Goal: Task Accomplishment & Management: Manage account settings

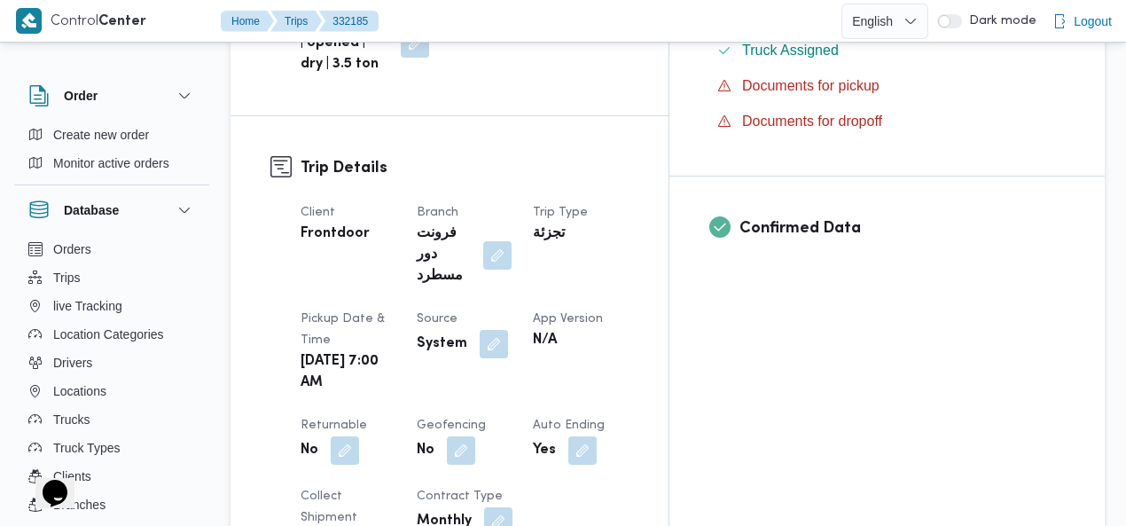
scroll to position [643, 0]
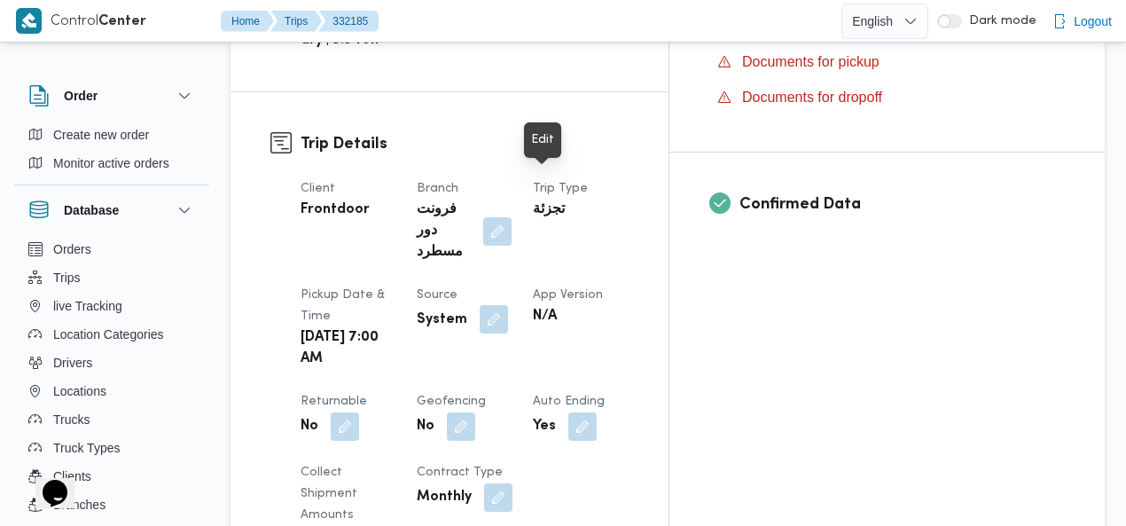
click at [508, 305] on button "button" at bounding box center [494, 319] width 28 height 28
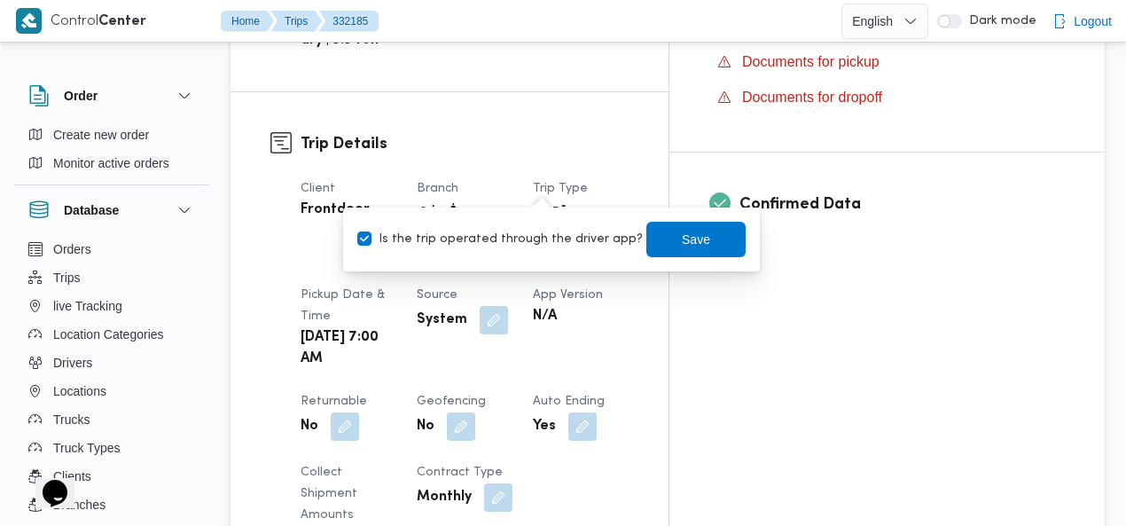
click at [522, 231] on label "Is the trip operated through the driver app?" at bounding box center [500, 239] width 286 height 21
checkbox input "false"
click at [682, 244] on span "Save" at bounding box center [696, 238] width 28 height 21
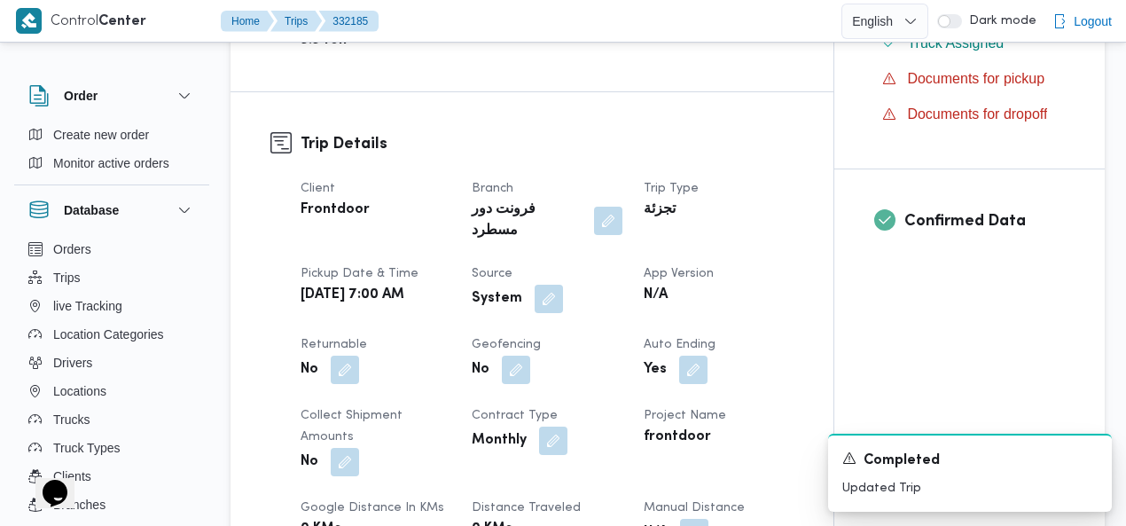
click at [771, 198] on div "تجزئة" at bounding box center [718, 210] width 153 height 25
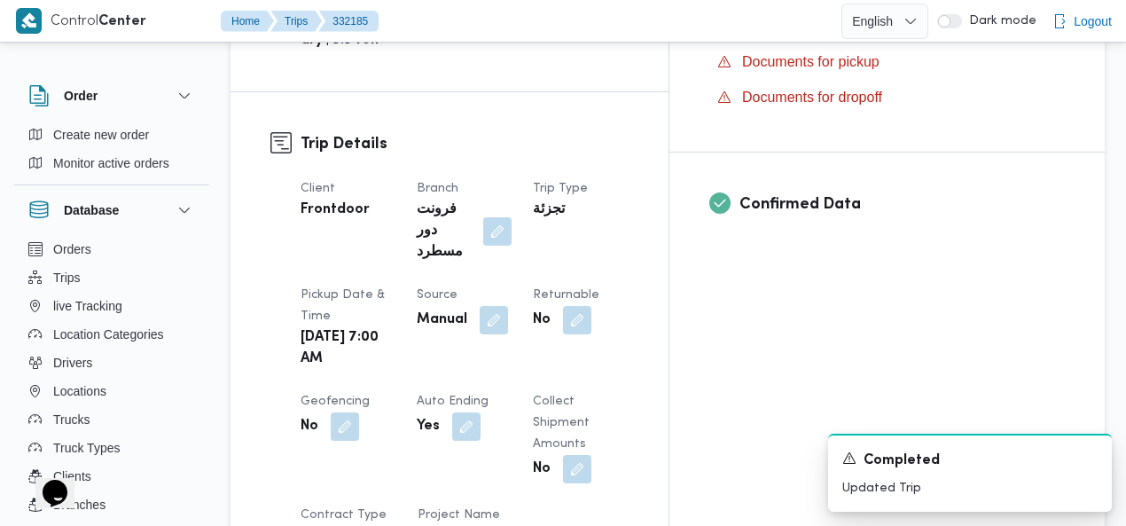
click at [554, 132] on h3 "Trip Details" at bounding box center [465, 144] width 328 height 24
click at [629, 132] on h3 "Trip Details" at bounding box center [465, 144] width 328 height 24
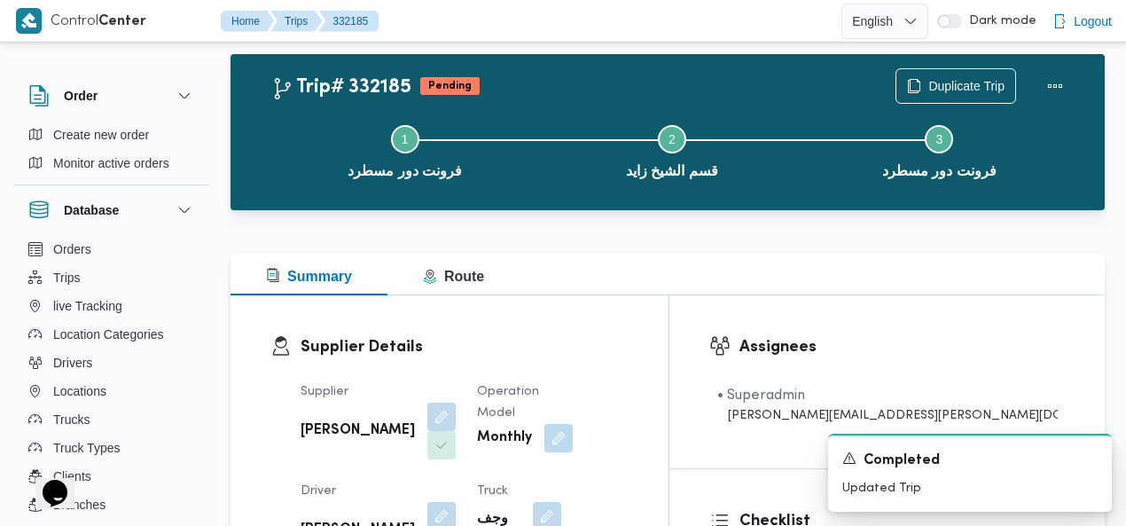
scroll to position [0, 0]
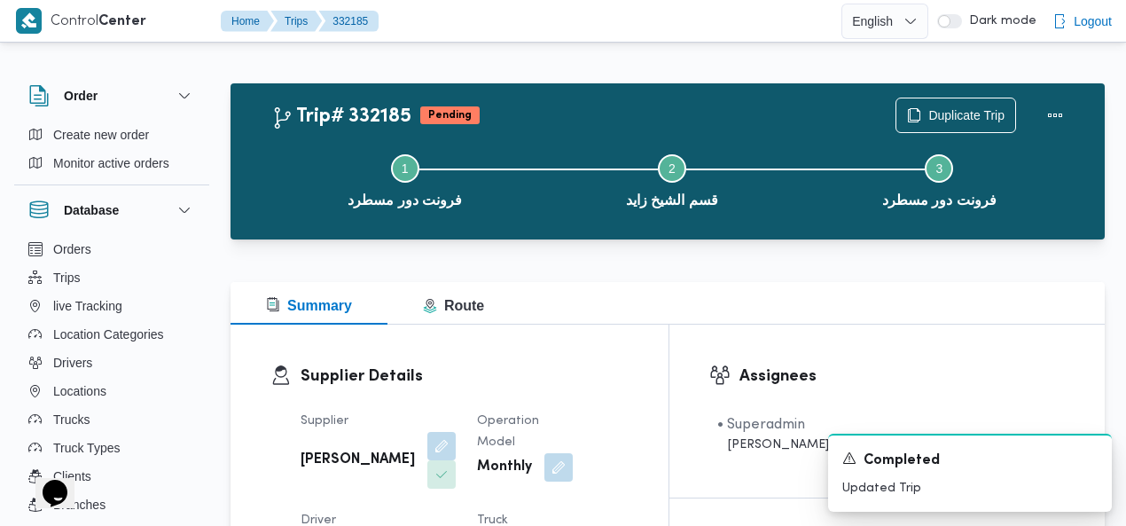
click at [740, 120] on div "Trip# 332185 Pending Duplicate Trip" at bounding box center [672, 115] width 802 height 35
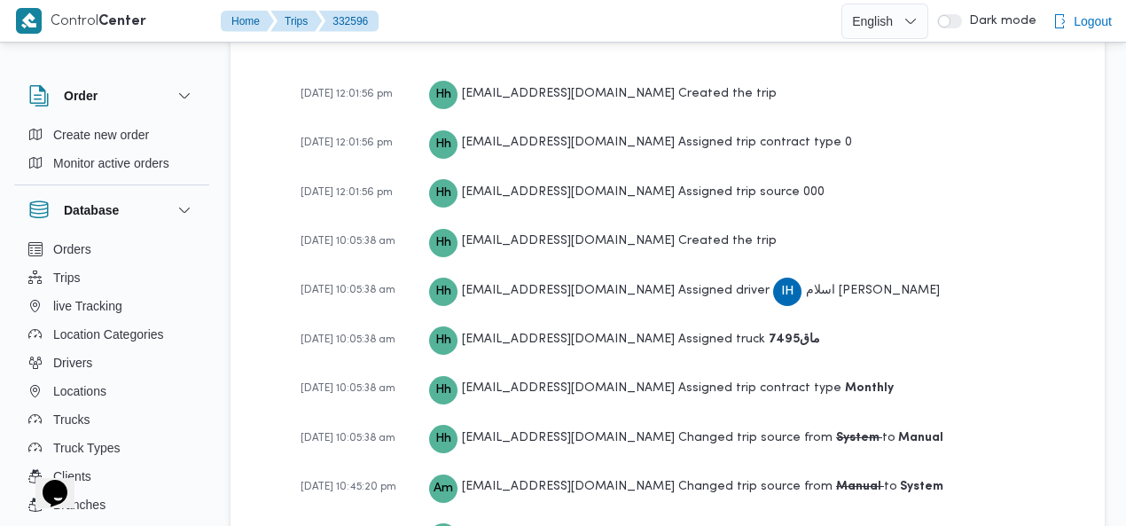
scroll to position [2967, 0]
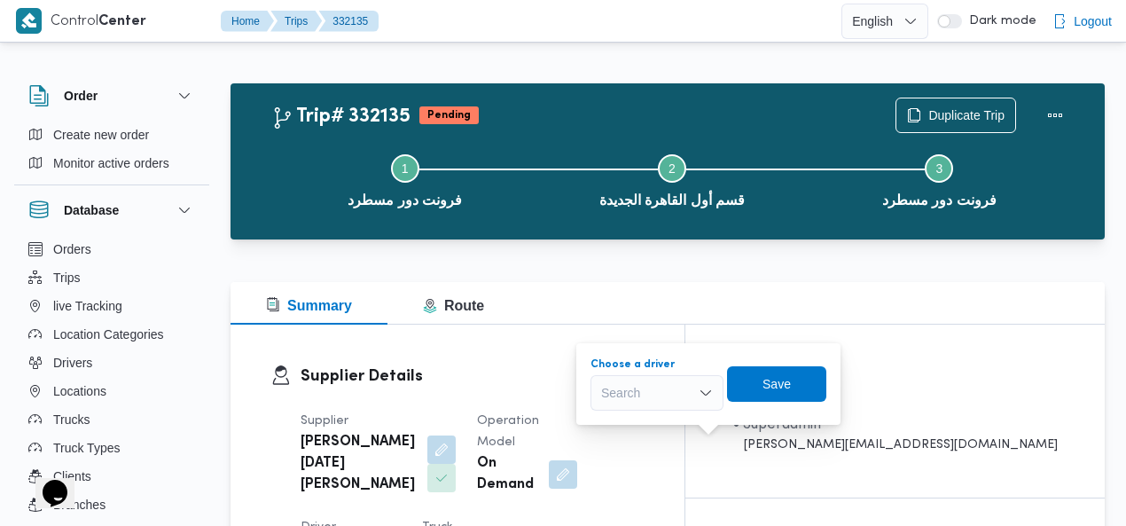
click at [645, 386] on div "Search" at bounding box center [657, 392] width 133 height 35
type input "عبدالر"
click at [761, 268] on div at bounding box center [668, 271] width 874 height 21
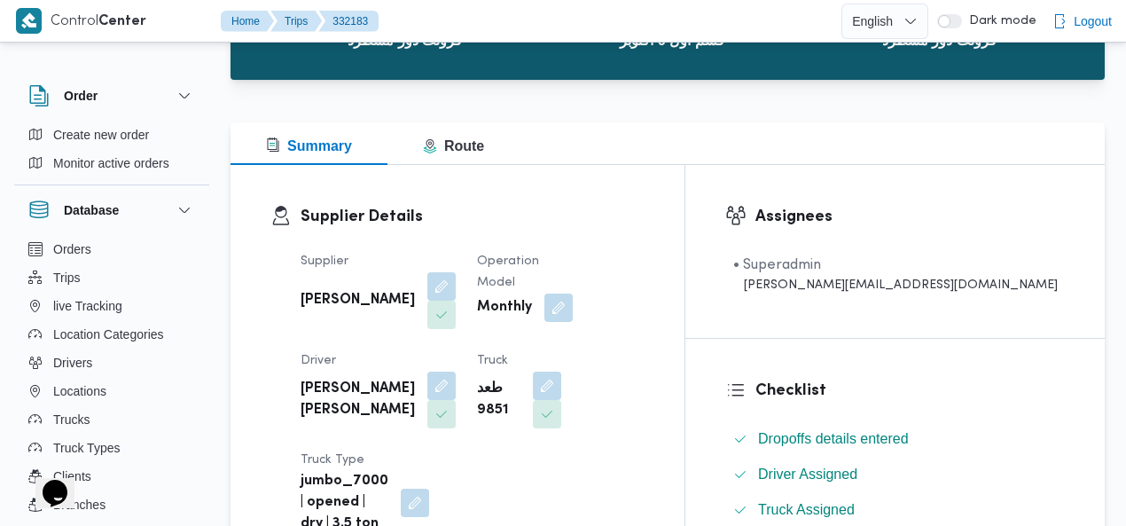
scroll to position [150, 0]
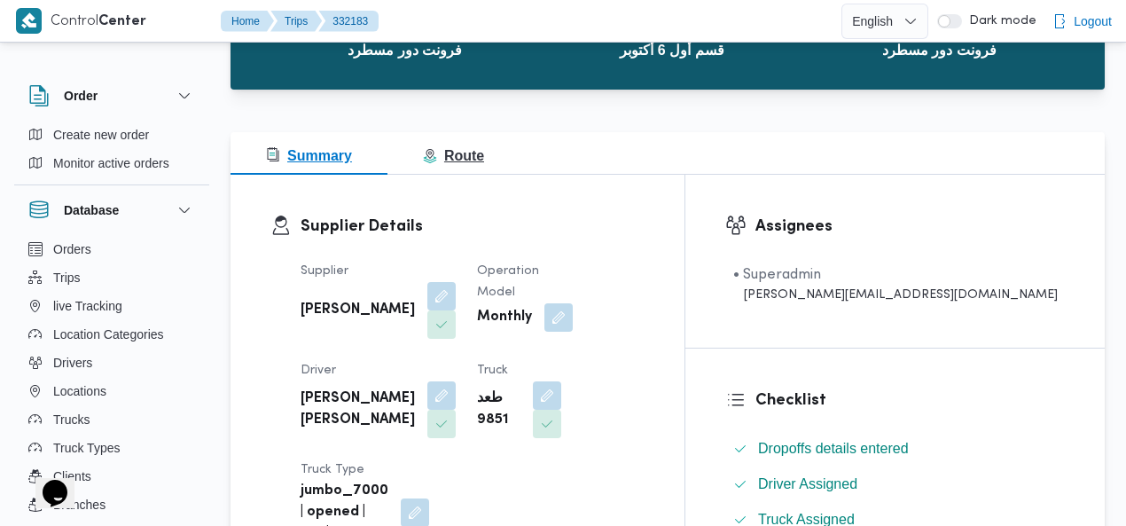
click at [470, 157] on span "Route" at bounding box center [453, 155] width 61 height 15
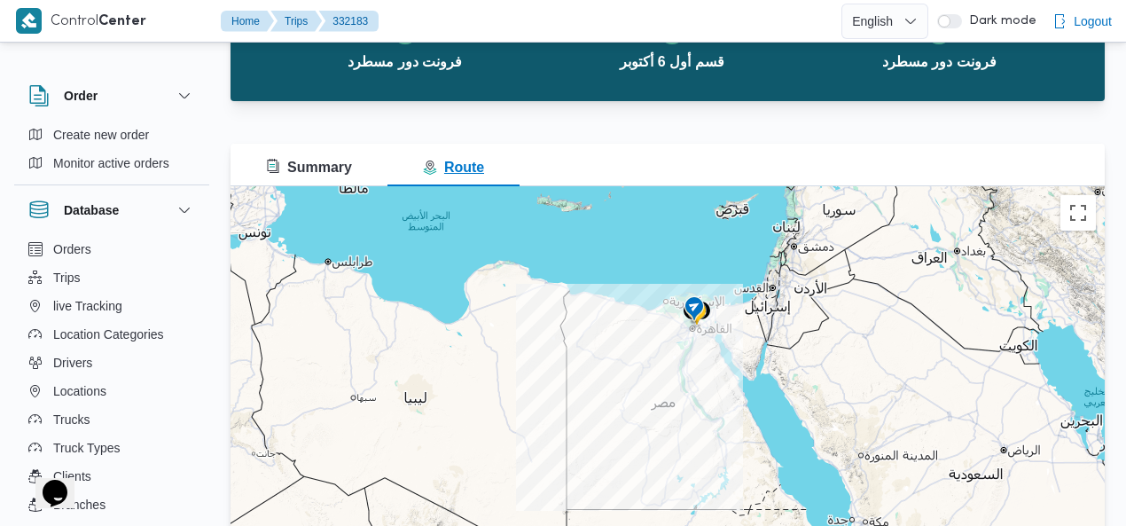
scroll to position [190, 0]
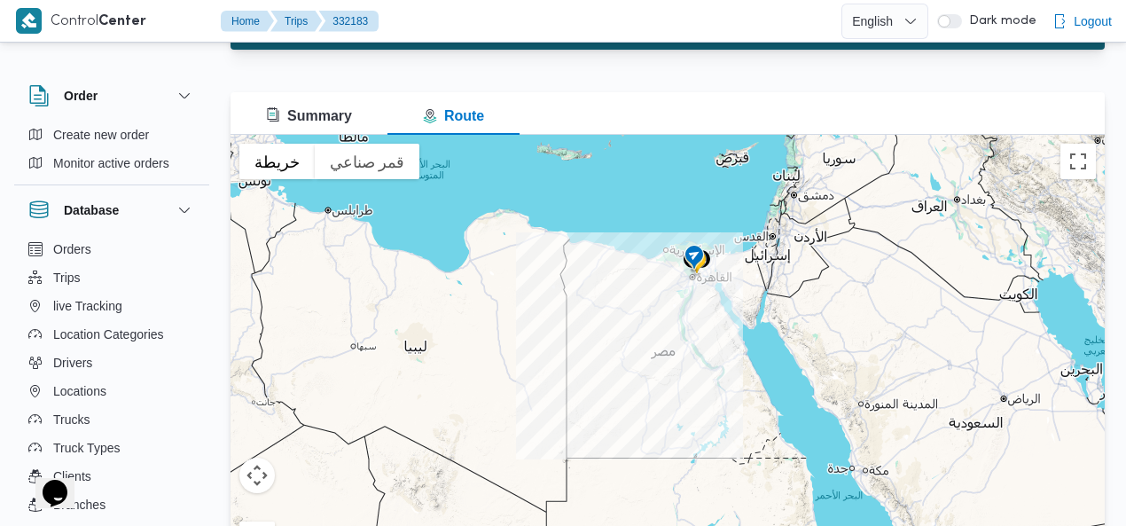
click at [695, 256] on img at bounding box center [694, 258] width 28 height 29
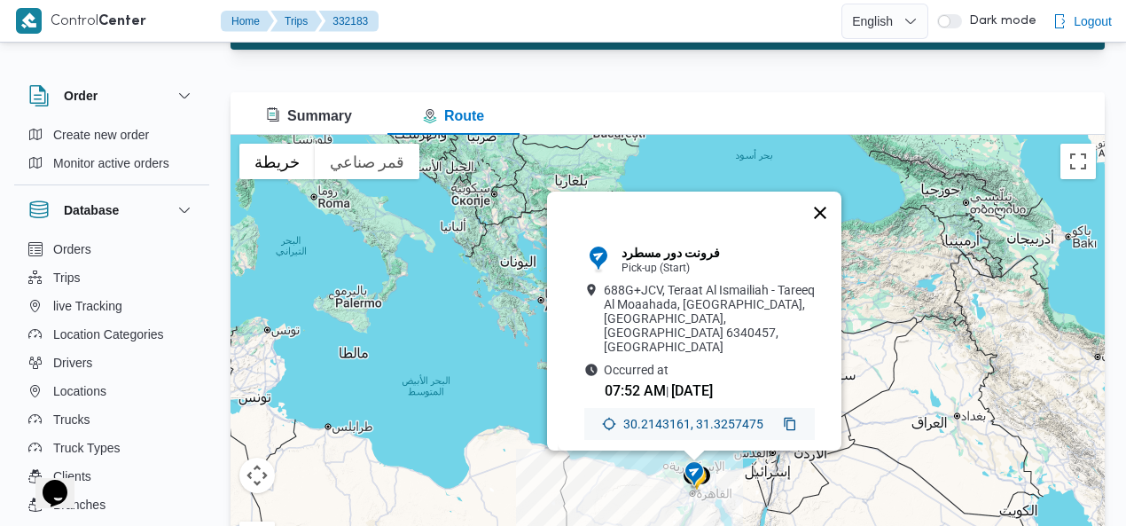
click at [831, 205] on button "إغلاق" at bounding box center [820, 213] width 43 height 43
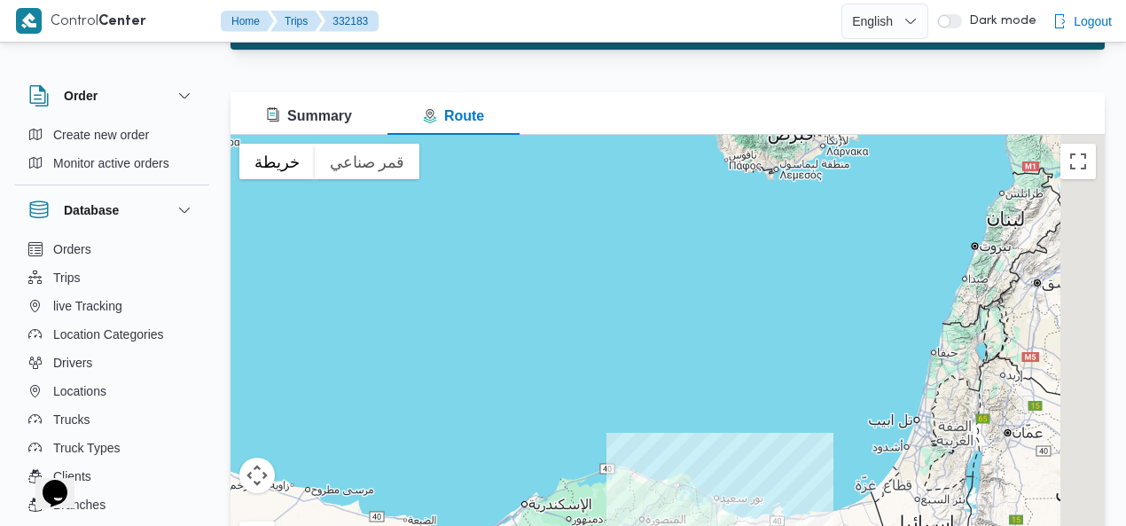
drag, startPoint x: 645, startPoint y: 474, endPoint x: 585, endPoint y: 323, distance: 162.9
click at [585, 323] on div "للتنقّل، يُرجى الضغط على مفاتيح الأسهم." at bounding box center [668, 356] width 874 height 443
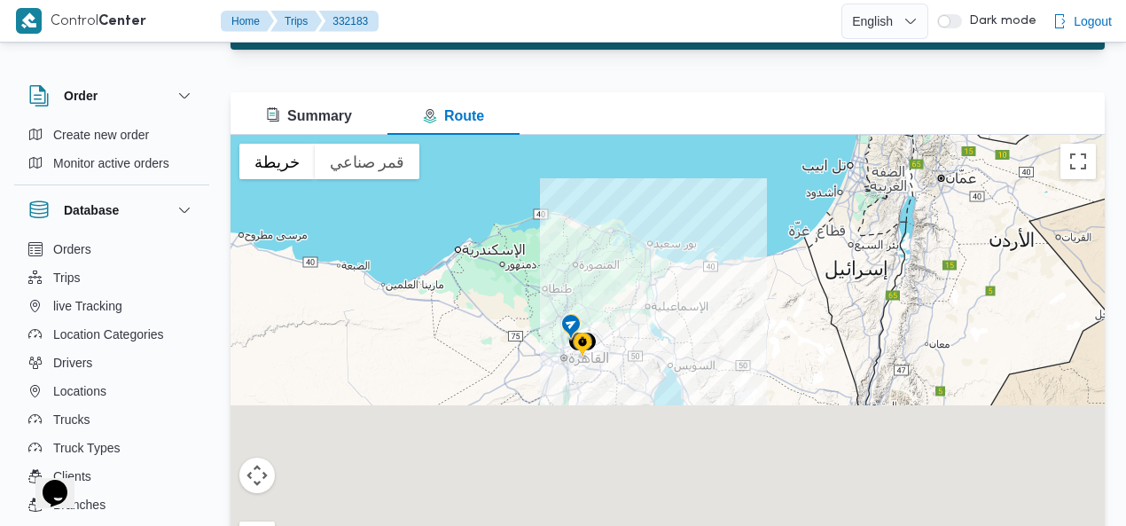
drag, startPoint x: 591, startPoint y: 379, endPoint x: 534, endPoint y: 127, distance: 258.2
click at [534, 127] on div "Summary Route ← تحريك لليسار → تحريك لليمين ↑ تحريك للأعلى ↓ تحريك للأسفل + تكب…" at bounding box center [668, 335] width 874 height 486
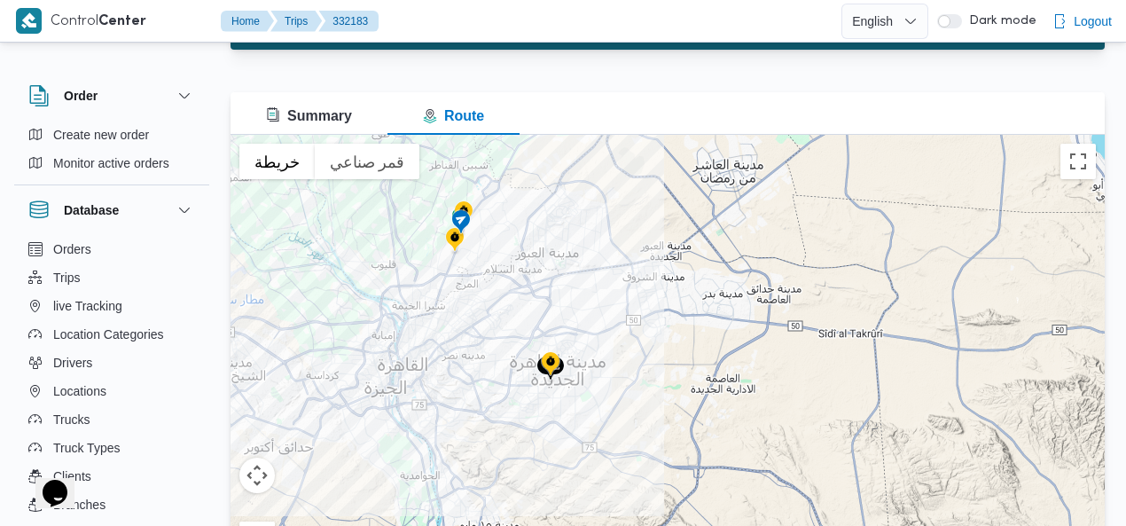
click at [552, 364] on img at bounding box center [550, 364] width 28 height 29
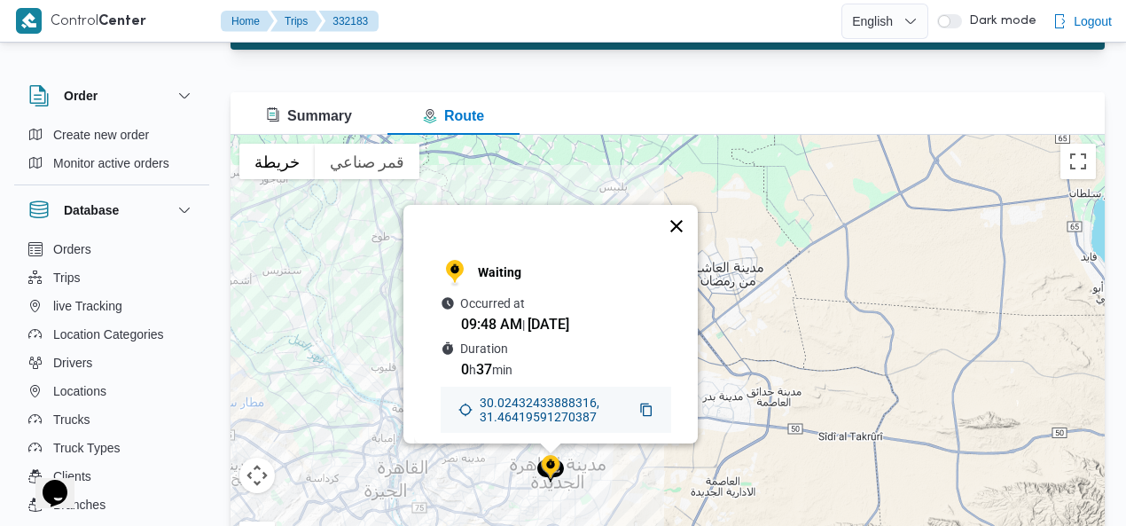
click at [683, 205] on button "إغلاق" at bounding box center [676, 226] width 43 height 43
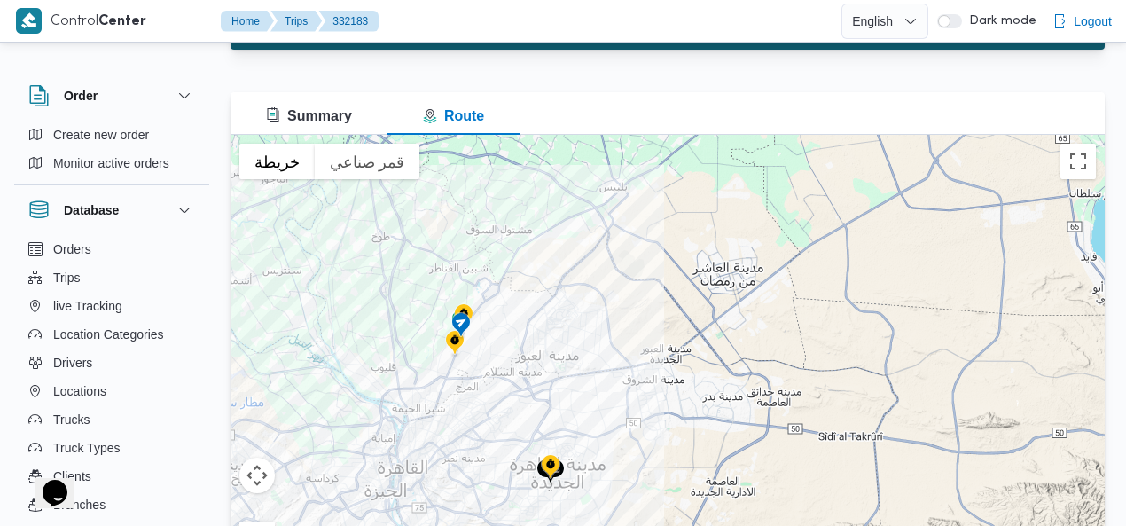
click at [325, 120] on span "Summary" at bounding box center [309, 115] width 86 height 15
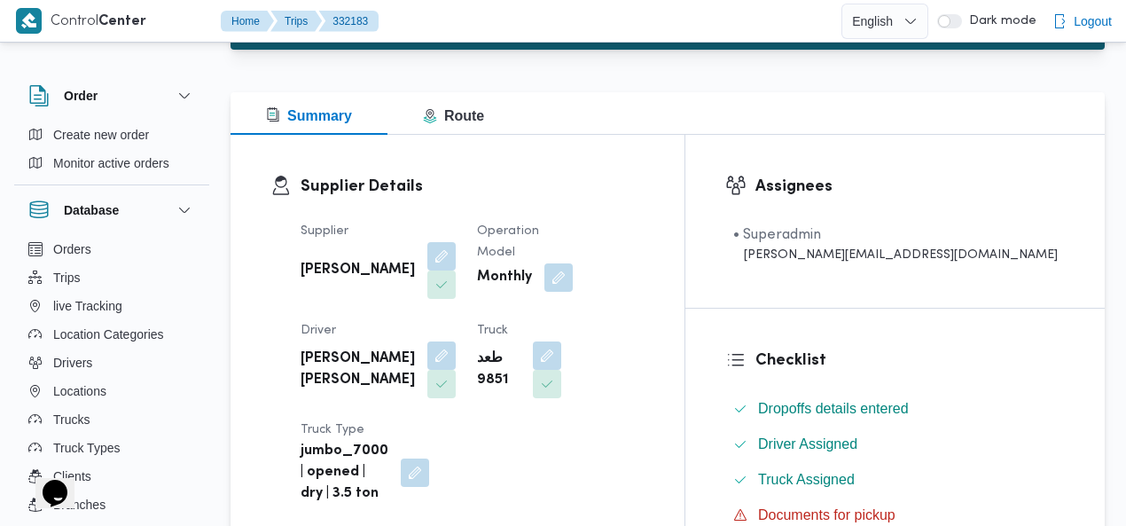
click at [624, 77] on div at bounding box center [668, 81] width 874 height 21
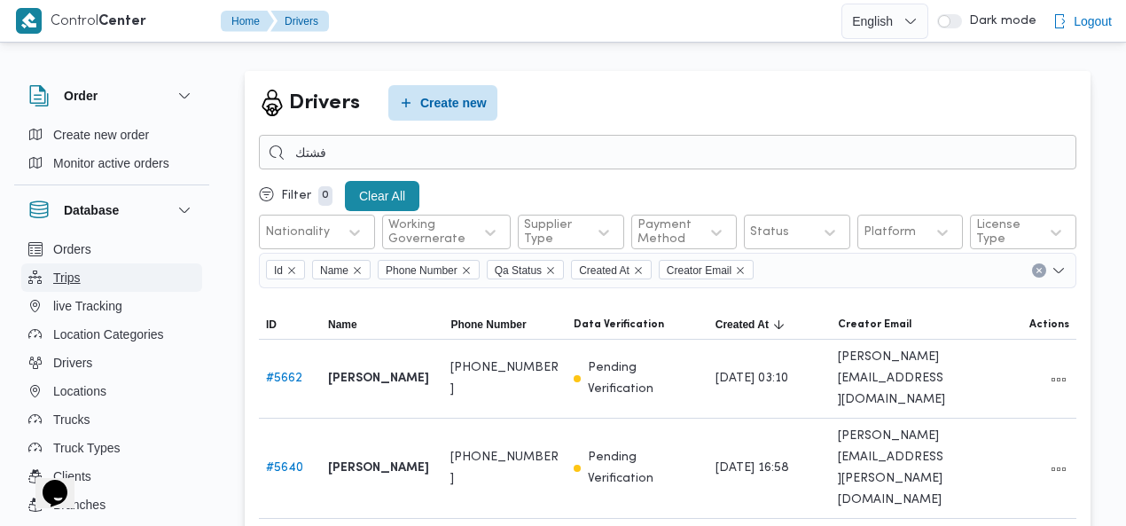
click at [57, 283] on span "Trips" at bounding box center [66, 277] width 27 height 21
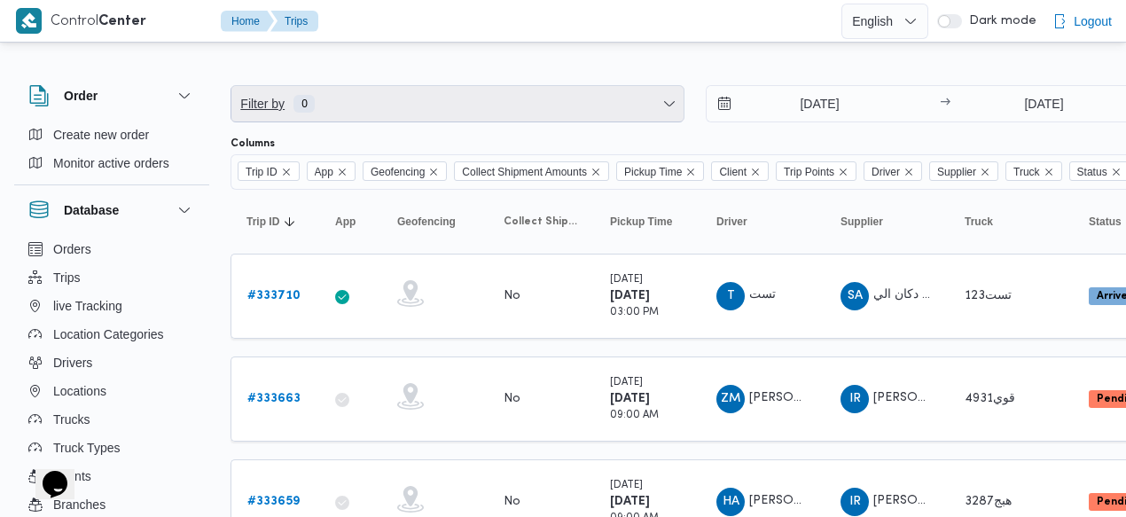
click at [435, 101] on span "Filter by 0" at bounding box center [457, 103] width 452 height 35
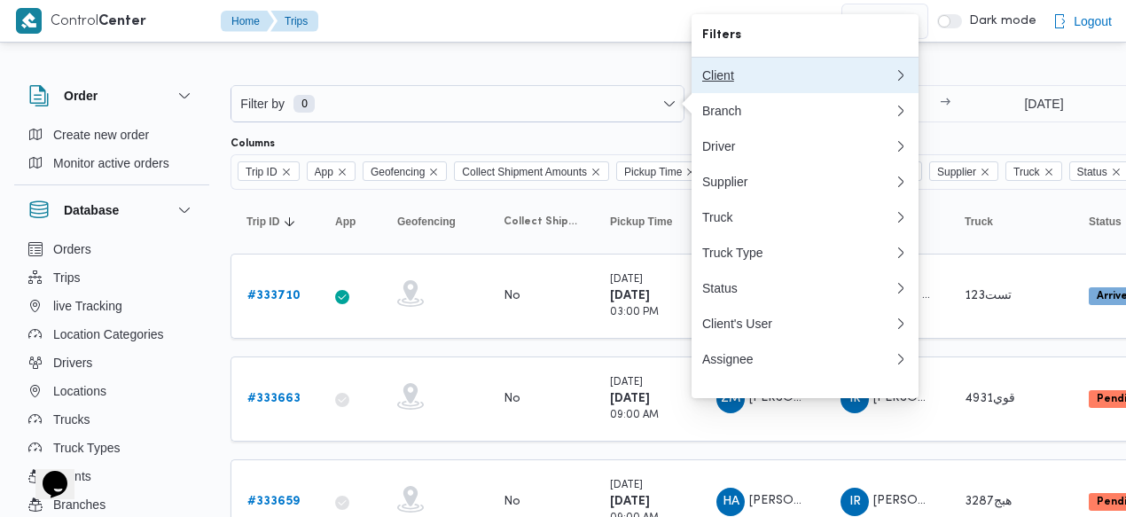
click at [753, 77] on div "Client" at bounding box center [798, 75] width 192 height 14
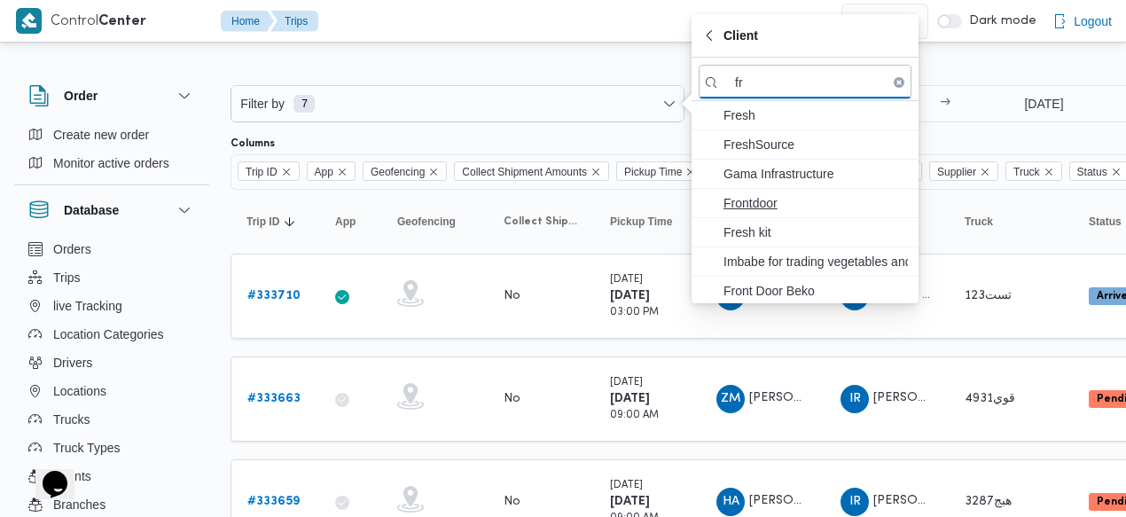
type input "fr"
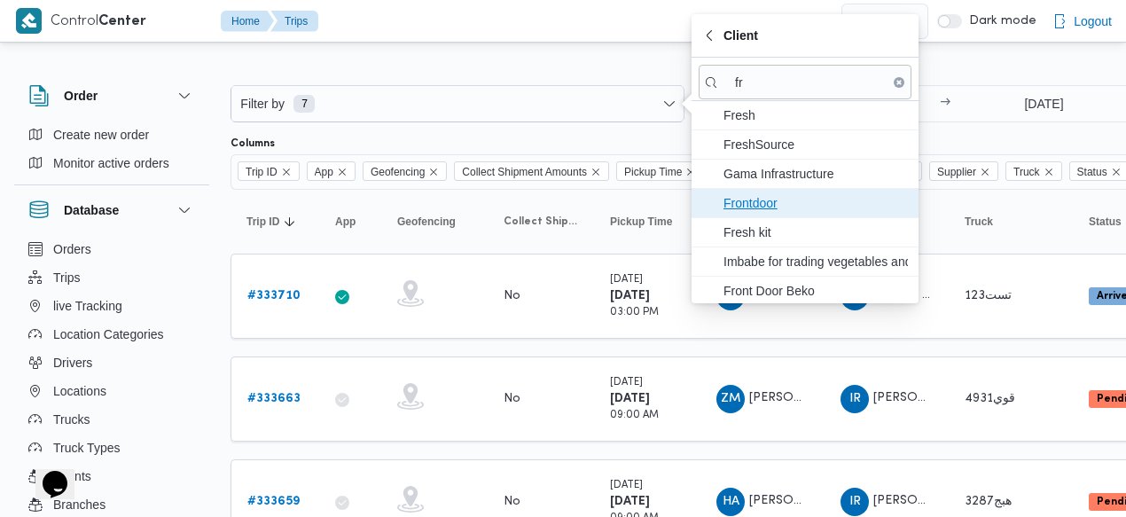
click at [811, 206] on span "Frontdoor" at bounding box center [816, 202] width 184 height 21
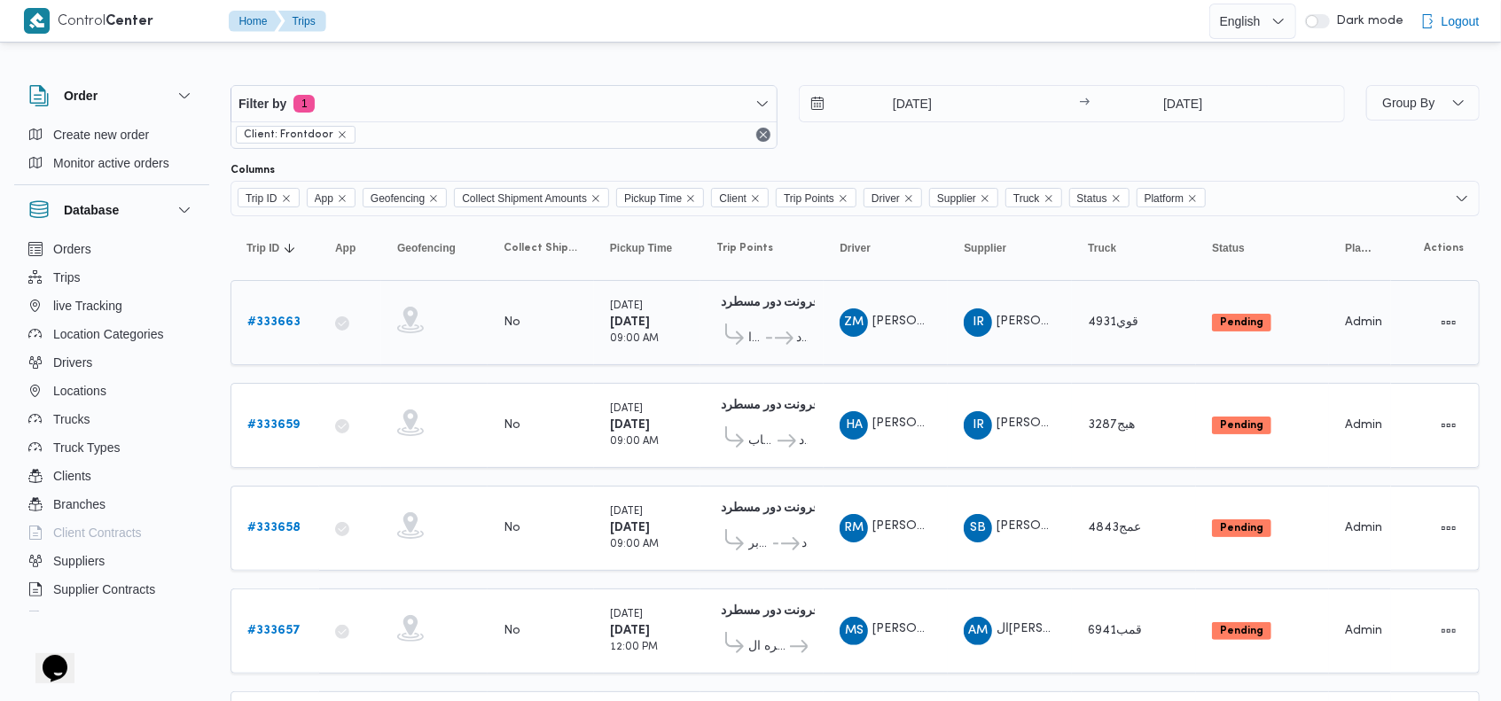
drag, startPoint x: 1124, startPoint y: 1, endPoint x: 689, endPoint y: 351, distance: 558.1
click at [689, 351] on div "[DATE] 09:00 AM" at bounding box center [647, 323] width 89 height 64
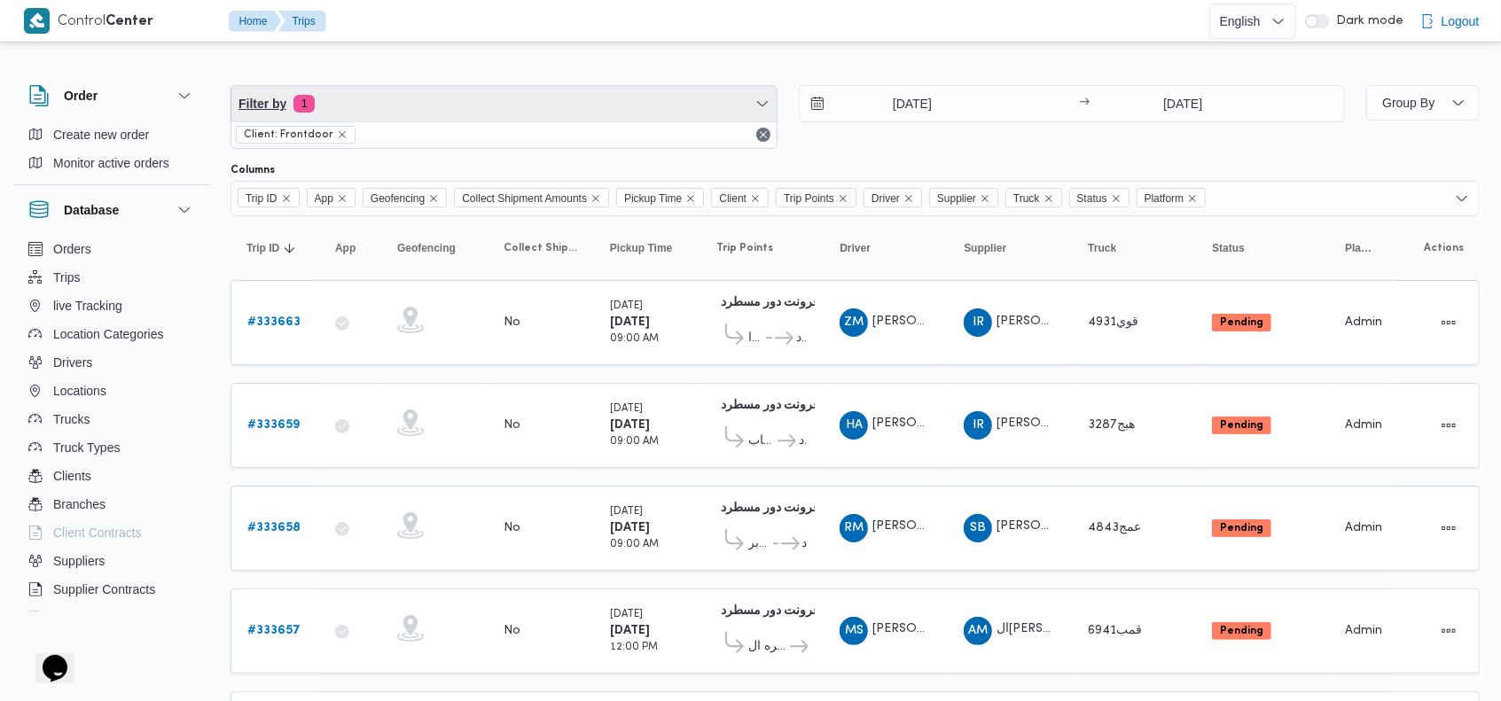
click at [539, 95] on span "Filter by 1" at bounding box center [503, 103] width 545 height 35
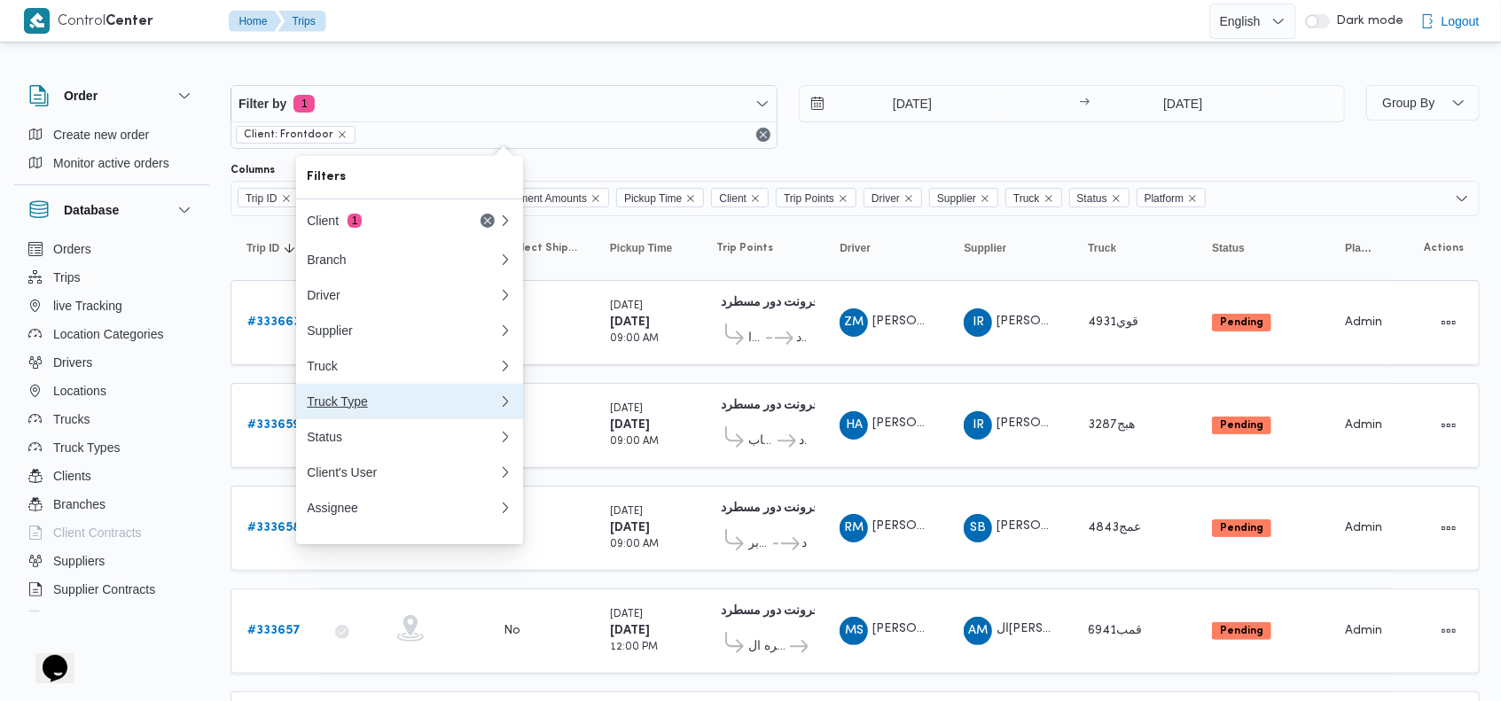
click at [481, 409] on div "Truck Type" at bounding box center [403, 402] width 192 height 14
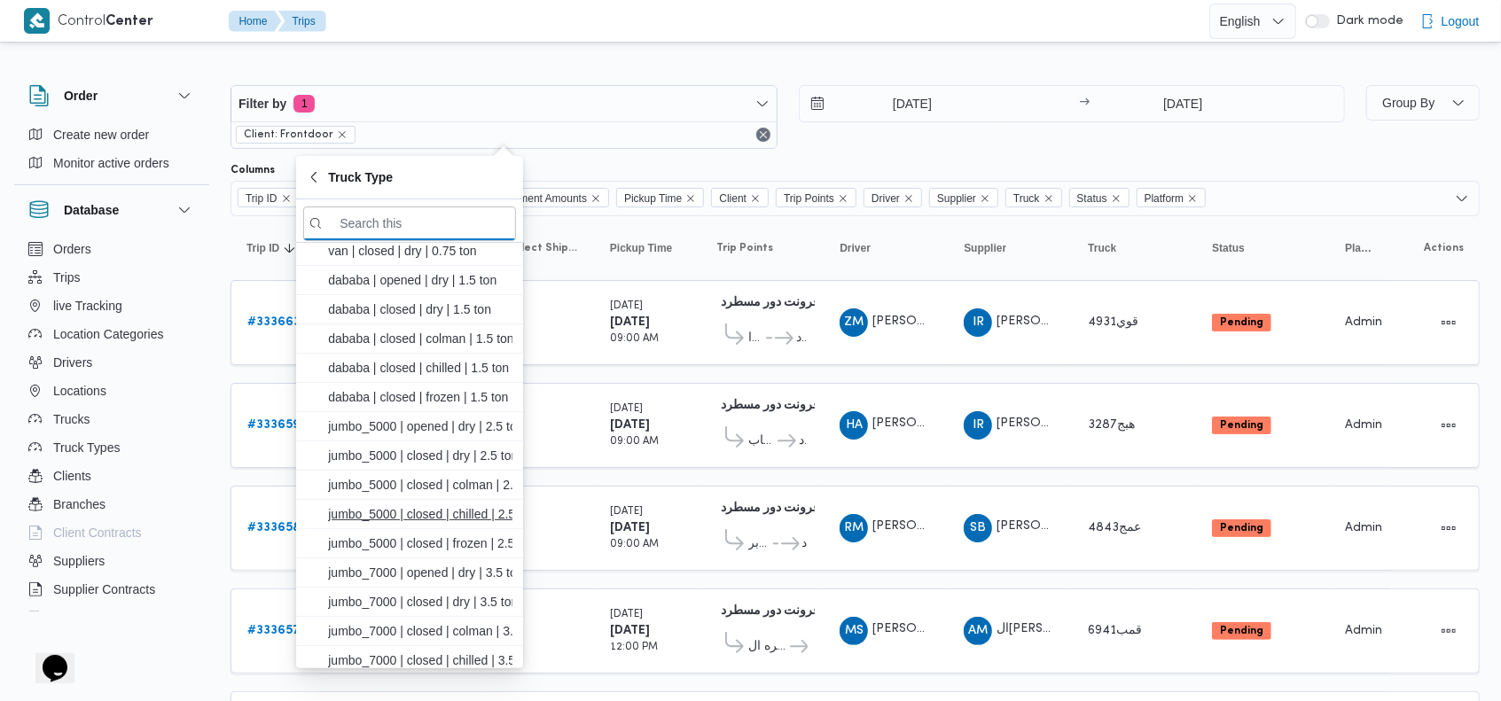
scroll to position [35, 0]
click at [456, 525] on span "jumbo_7000 | closed | dry | 3.5 ton" at bounding box center [420, 602] width 184 height 21
click at [955, 88] on input "[DATE]" at bounding box center [900, 103] width 201 height 35
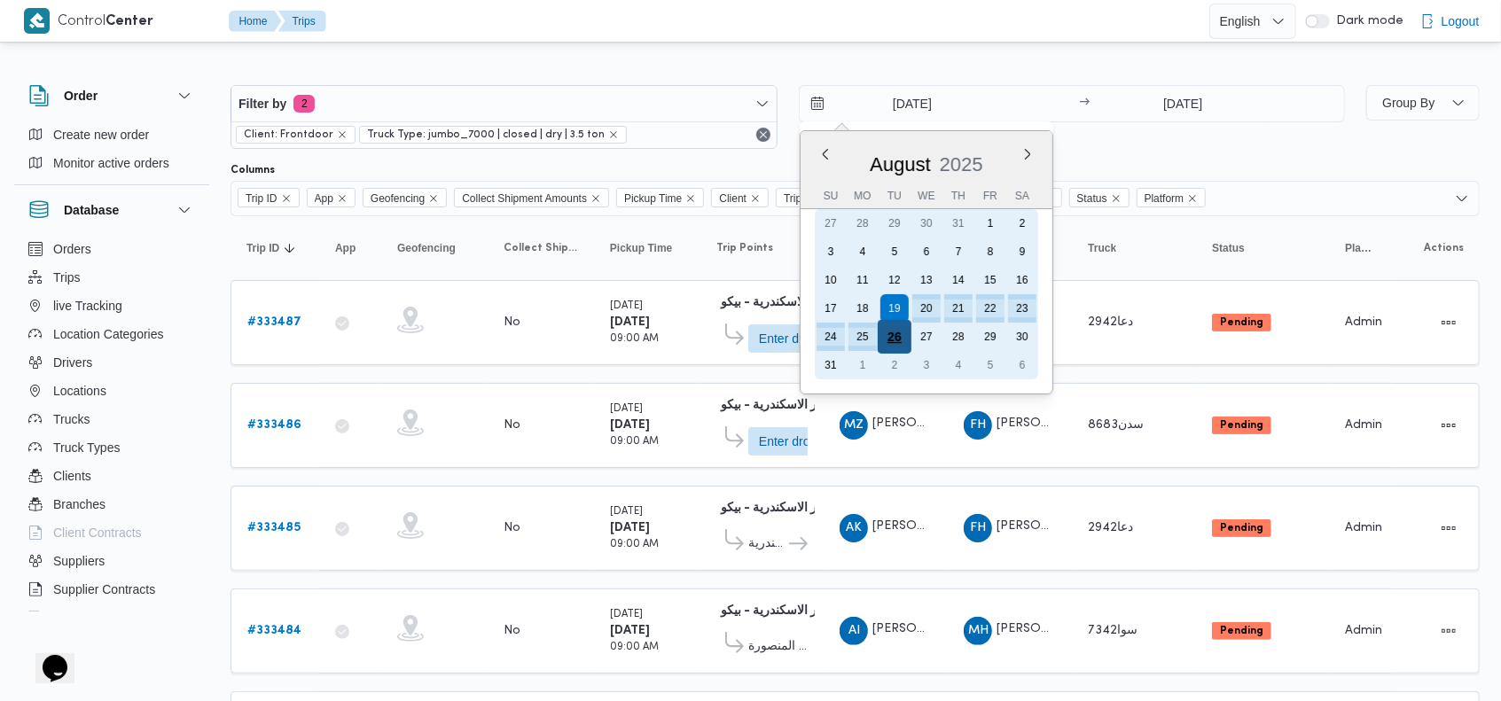
click at [899, 338] on div "26" at bounding box center [894, 337] width 34 height 34
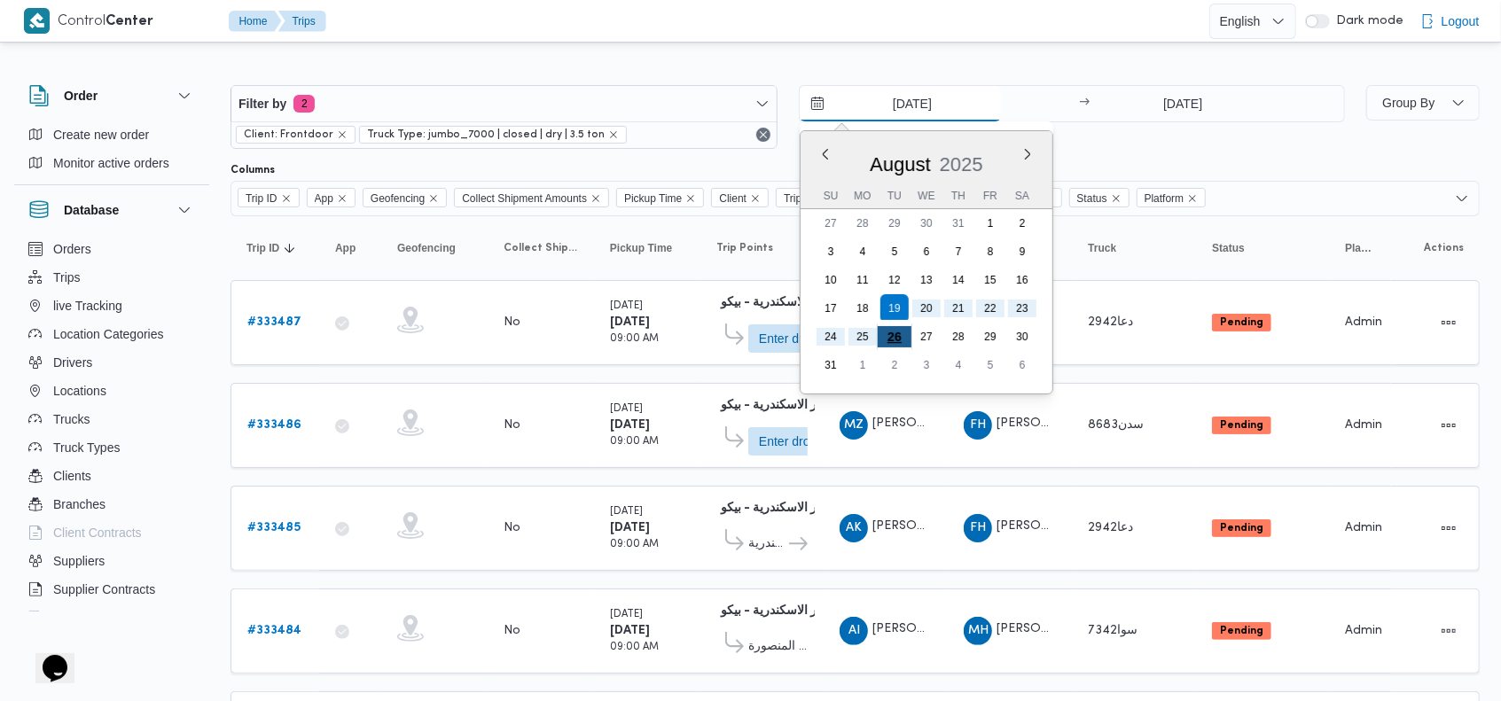
type input "[DATE]"
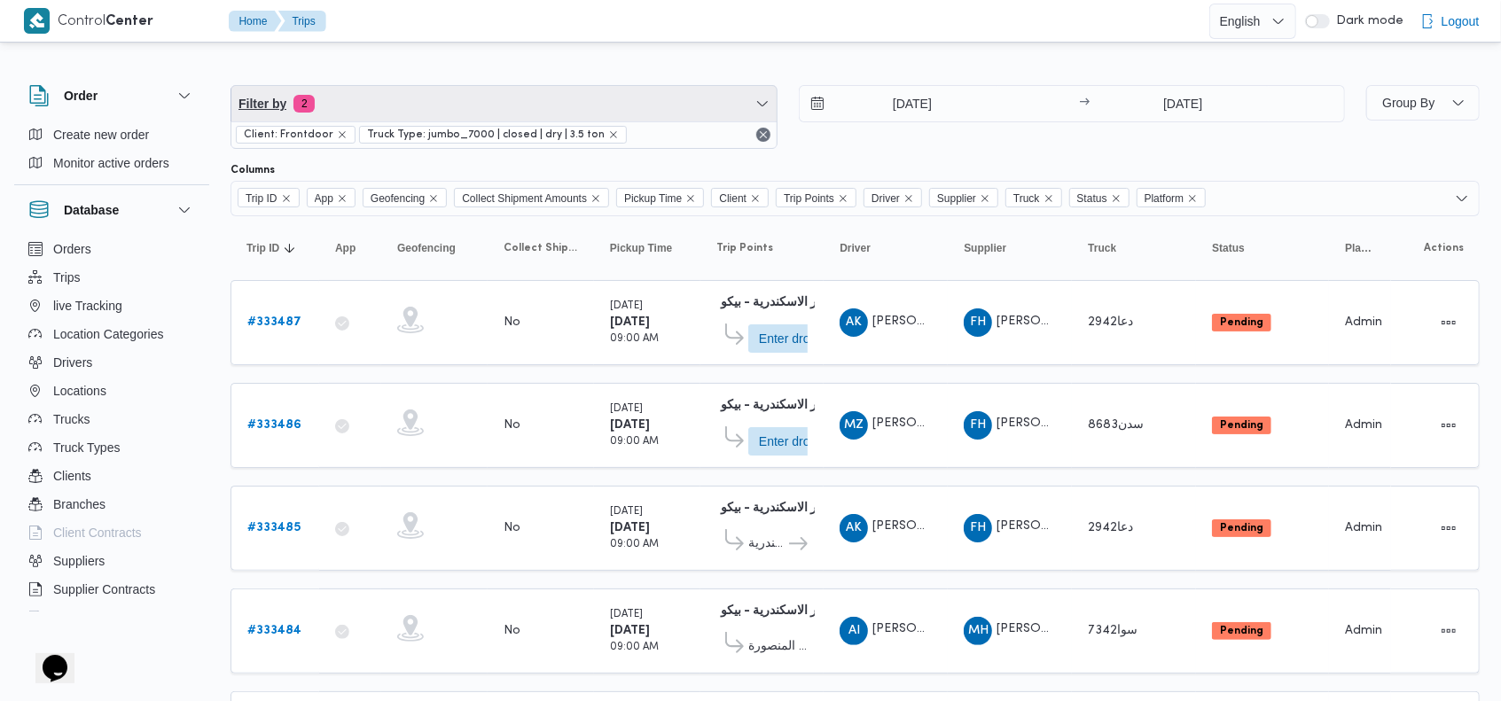
click at [548, 89] on span "Filter by 2" at bounding box center [503, 103] width 545 height 35
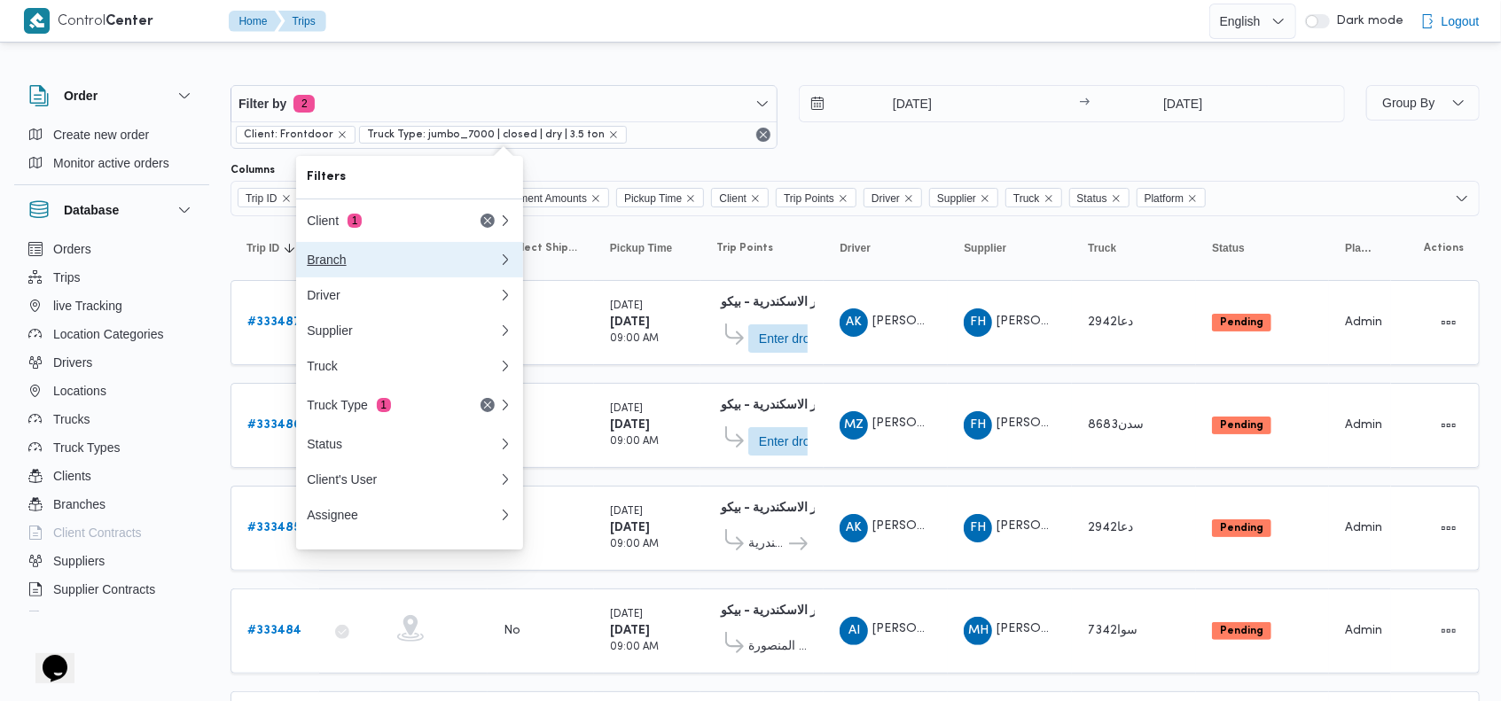
click at [401, 270] on button "Branch" at bounding box center [409, 259] width 227 height 35
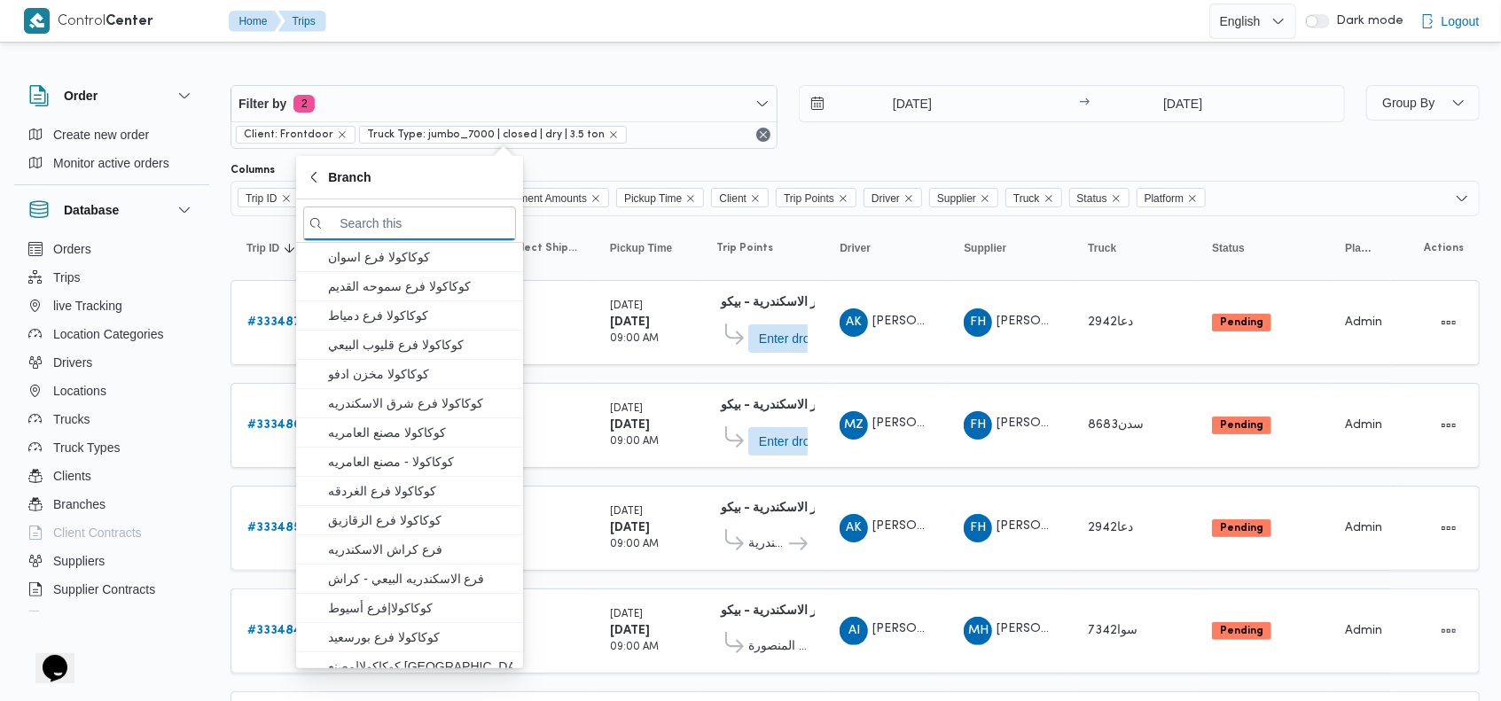
type input "t"
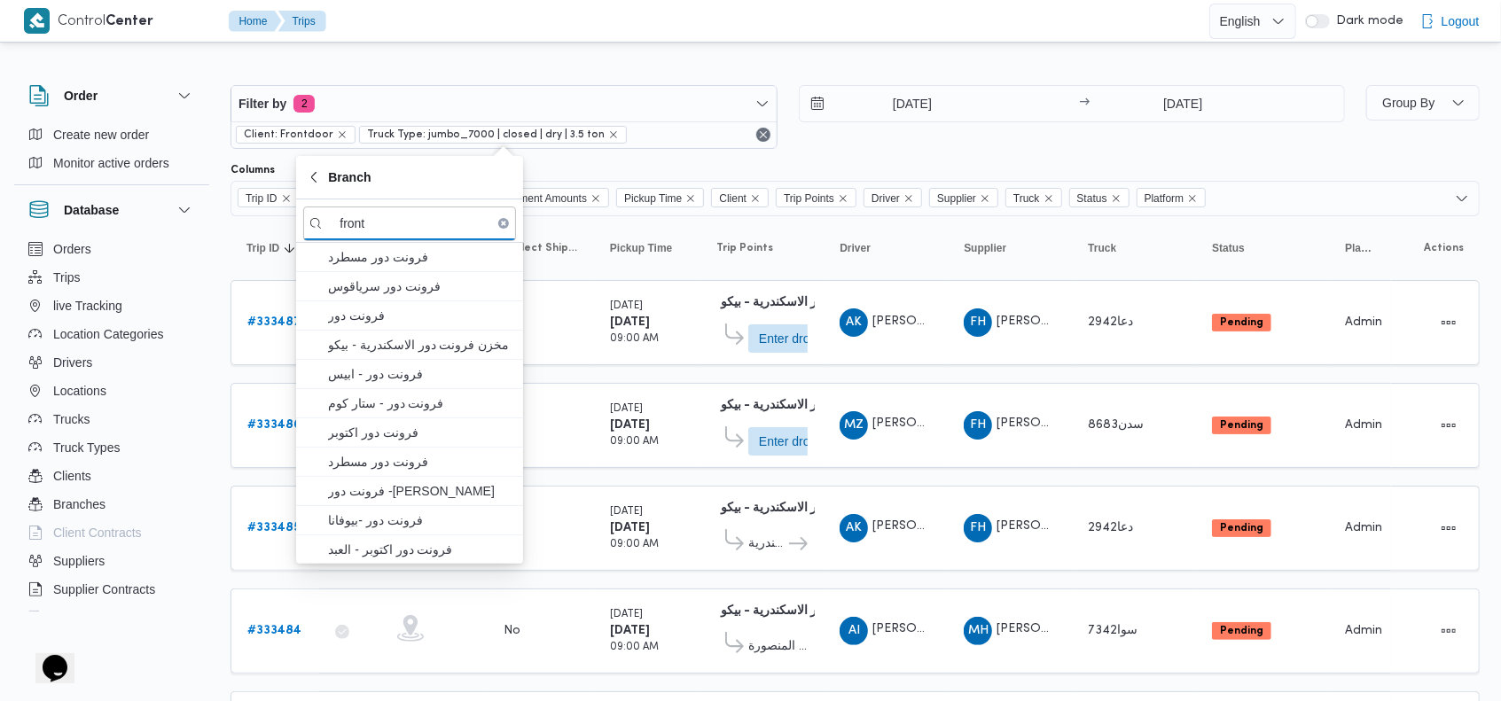
type input "front"
click at [401, 270] on button "فرونت دور مسطرد" at bounding box center [409, 257] width 227 height 29
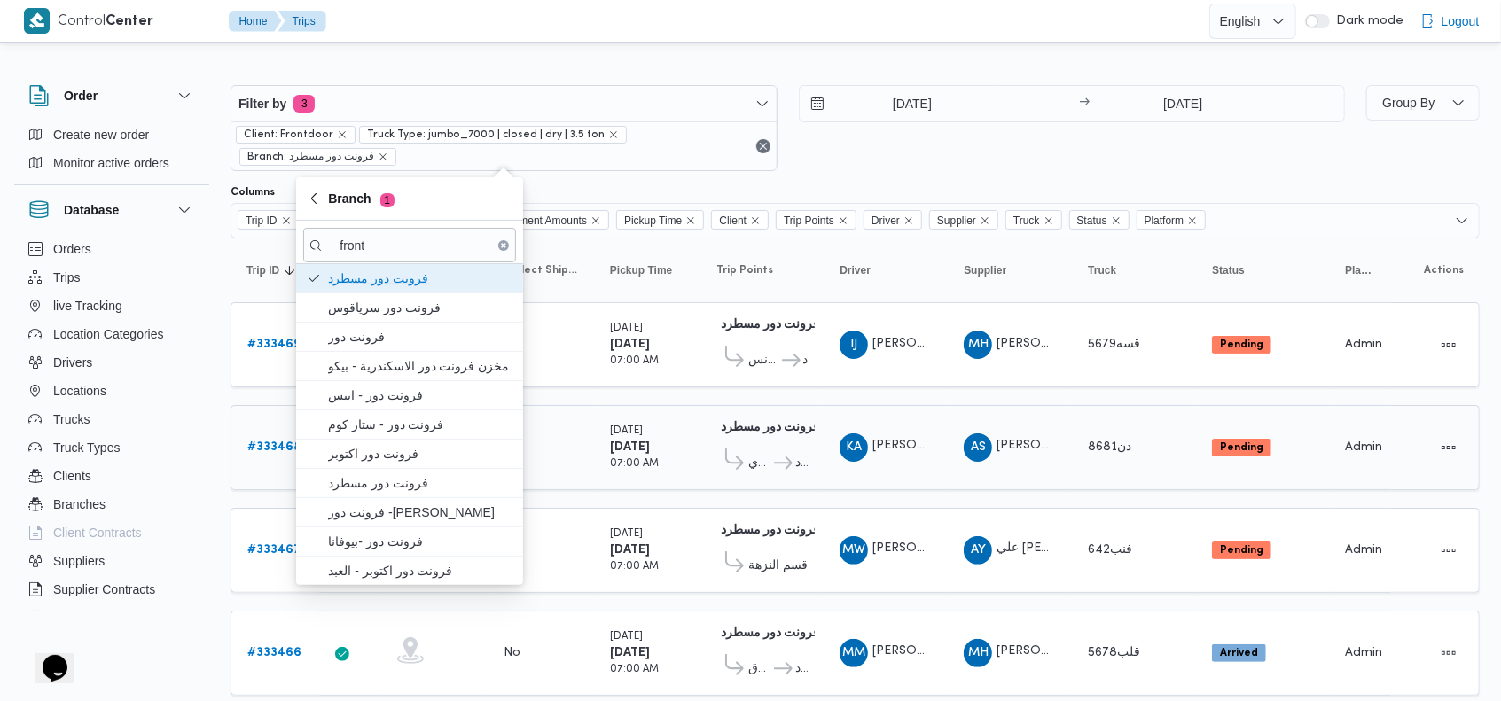
scroll to position [44, 0]
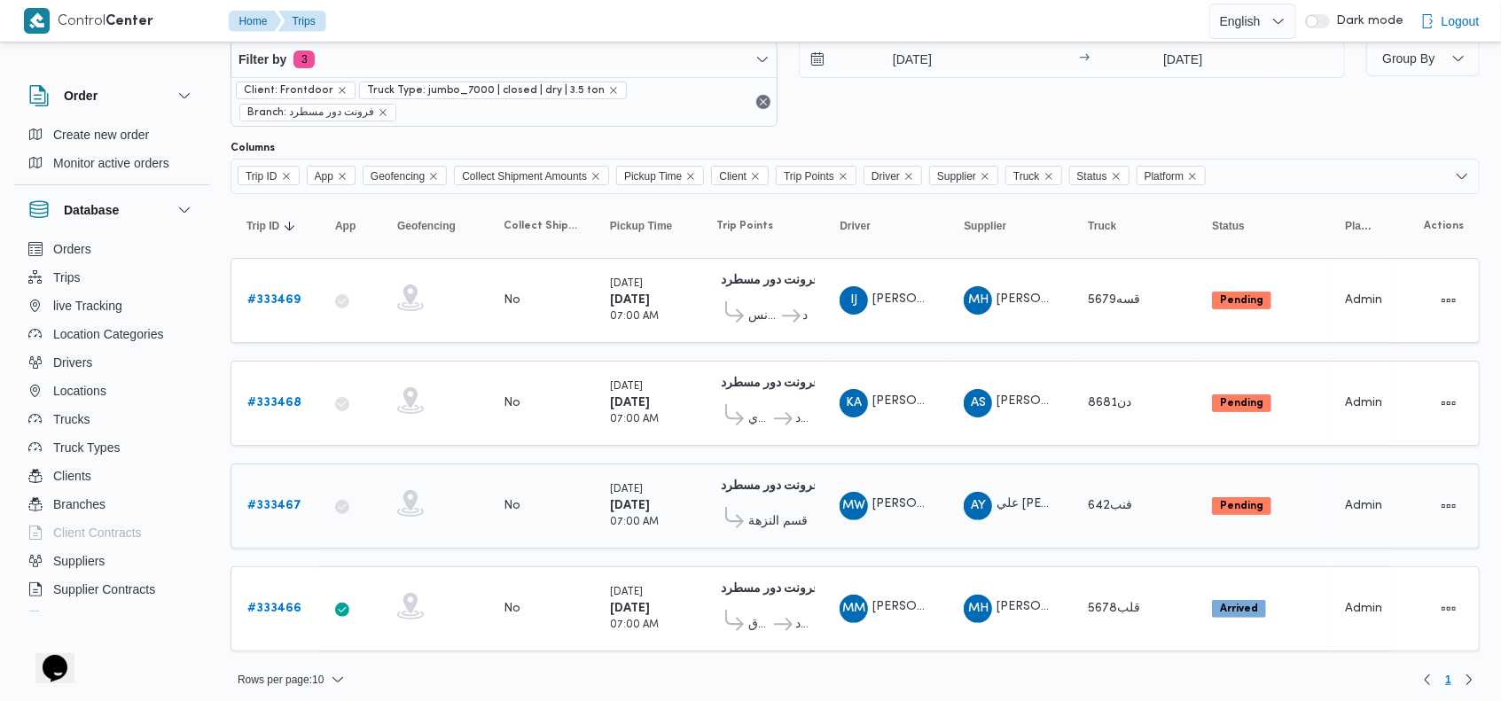
click at [1063, 525] on td "Supplier AY علي [PERSON_NAME] [PERSON_NAME]" at bounding box center [1010, 506] width 124 height 85
click at [287, 504] on b "# 333467" at bounding box center [274, 506] width 54 height 12
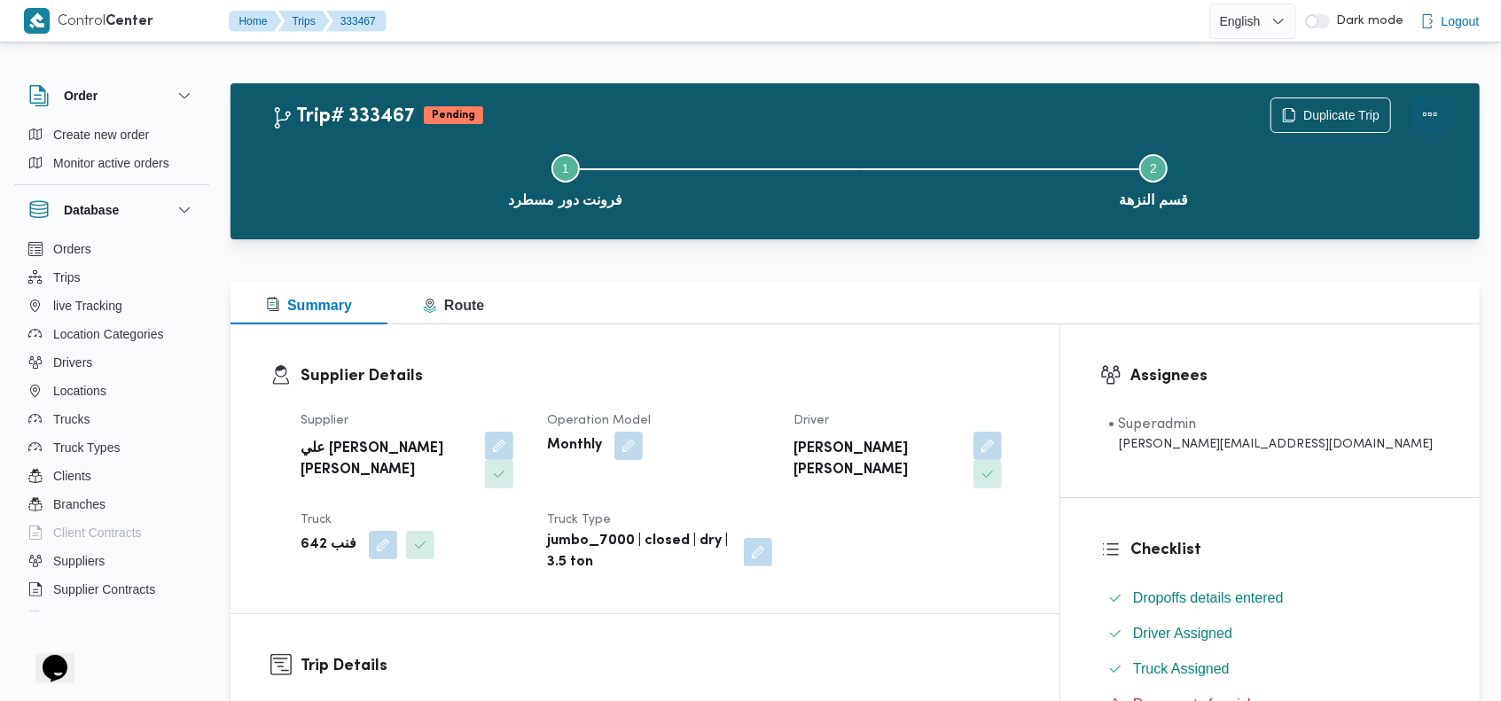
click at [1134, 115] on button "Actions" at bounding box center [1430, 114] width 35 height 35
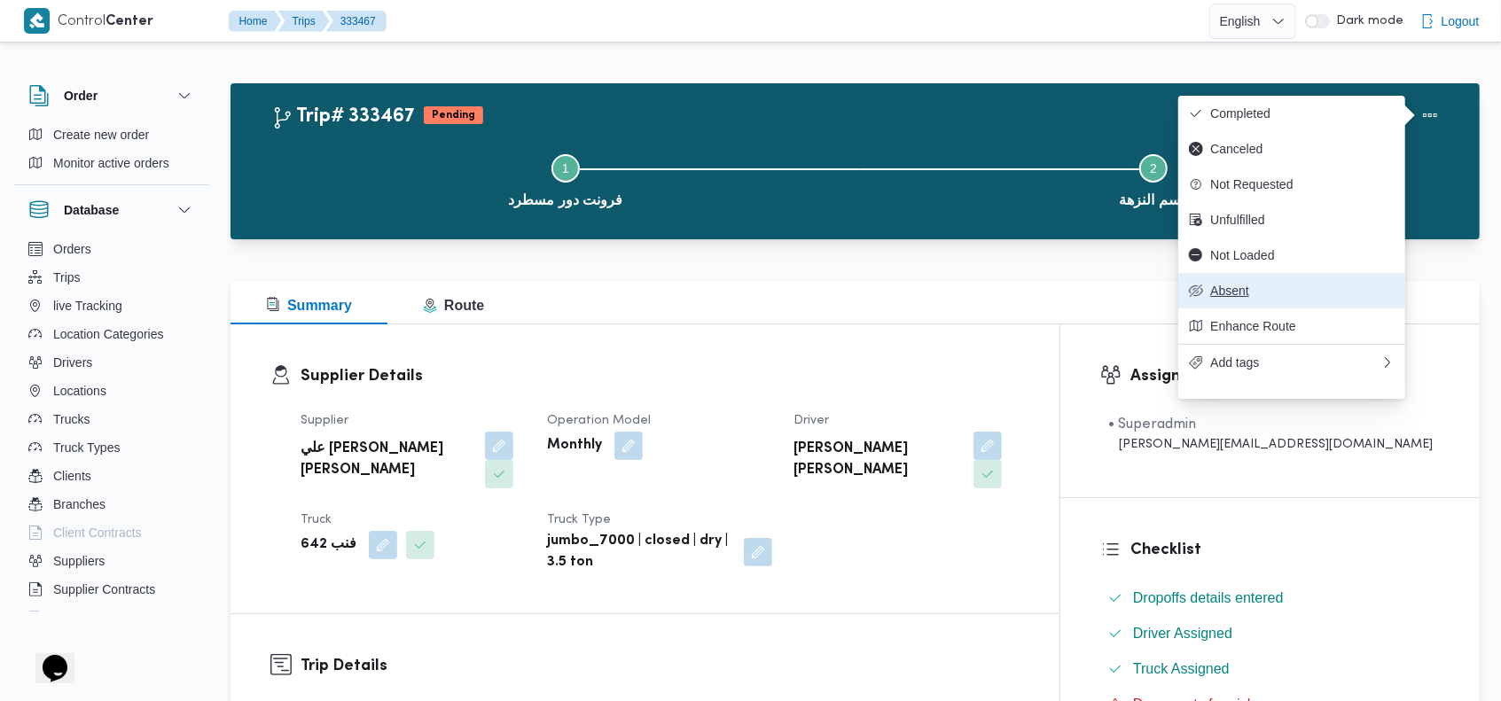
click at [1134, 298] on span "Absent" at bounding box center [1302, 291] width 184 height 14
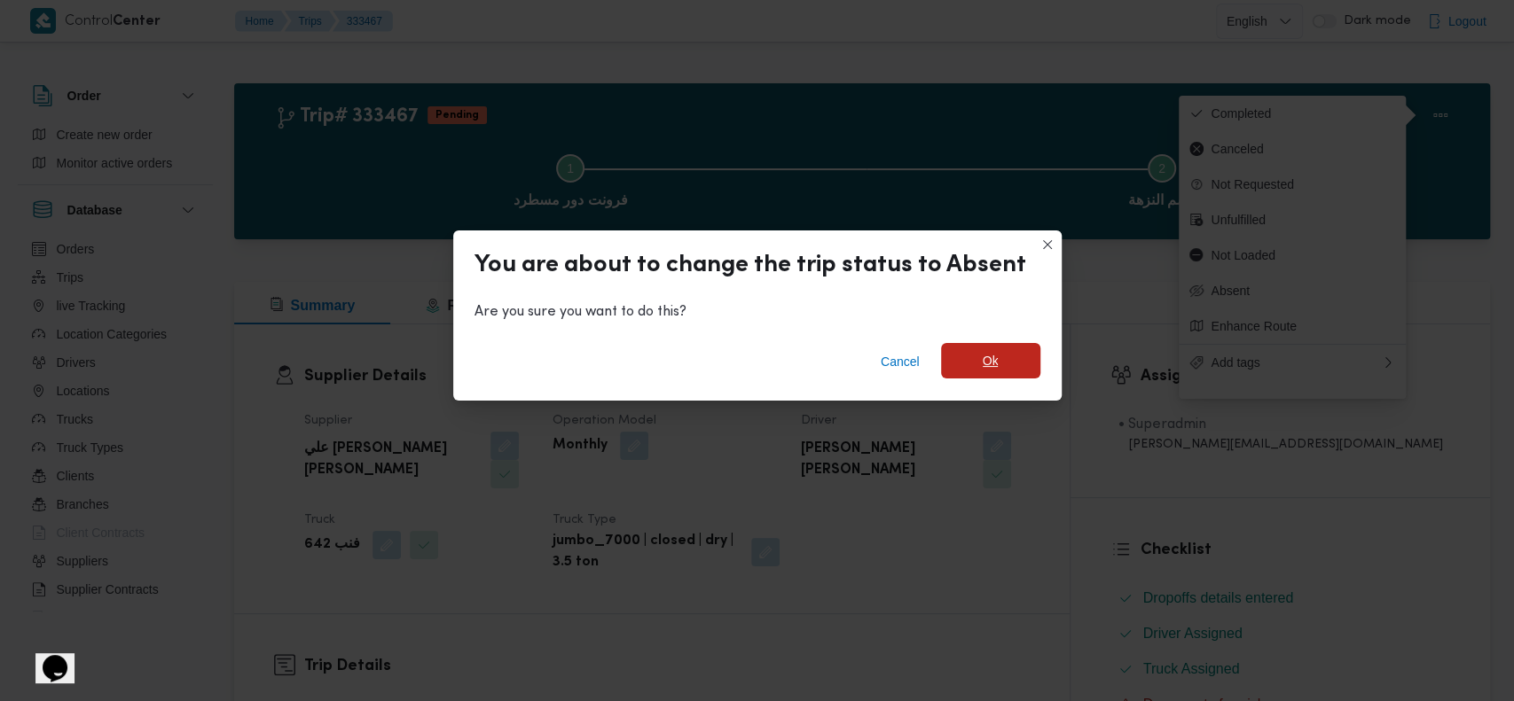
click at [951, 359] on span "Ok" at bounding box center [990, 360] width 99 height 35
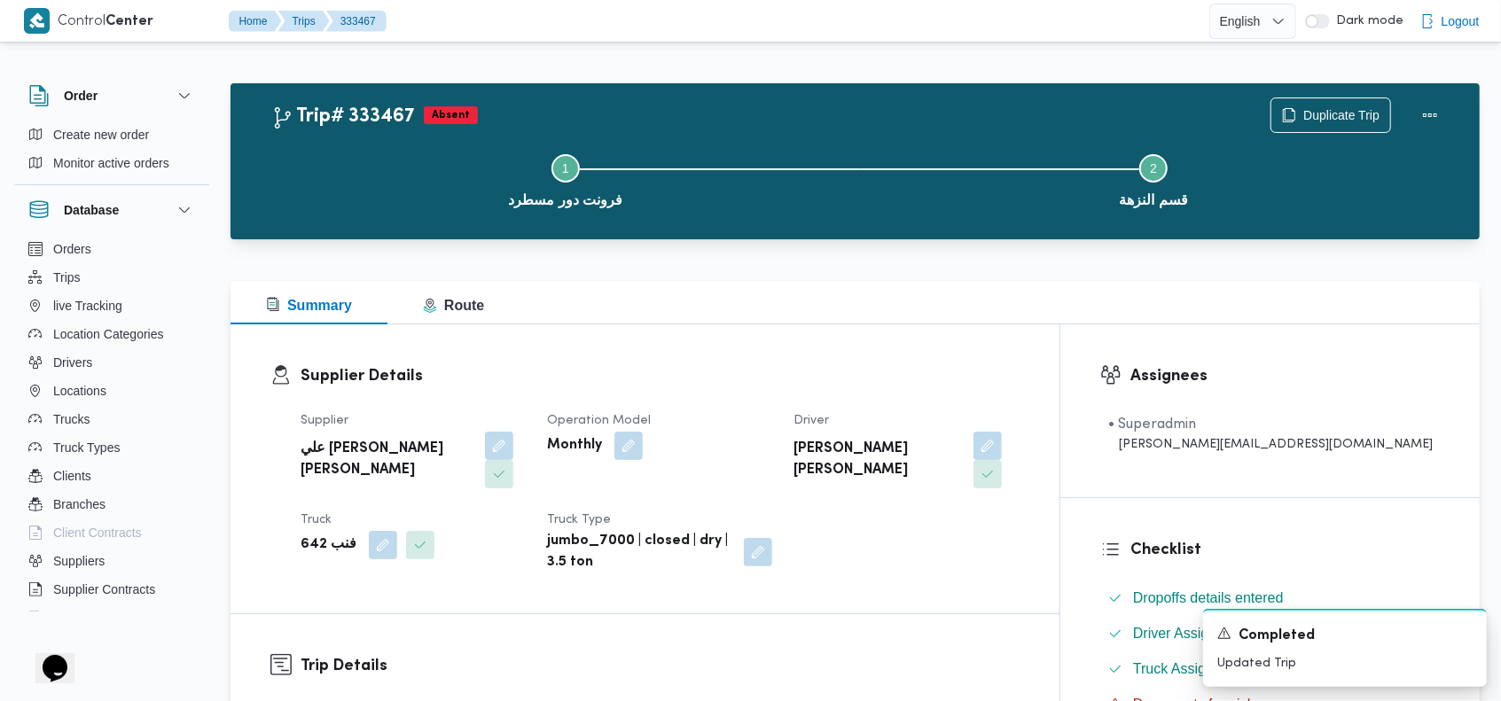
click at [623, 344] on div "Supplier Details Supplier علي [PERSON_NAME] [PERSON_NAME] Operation Model Month…" at bounding box center [645, 469] width 829 height 289
